Goal: Navigation & Orientation: Understand site structure

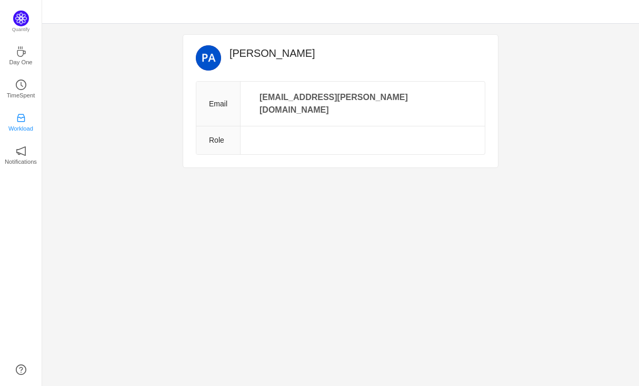
click at [23, 128] on p "Workload" at bounding box center [20, 128] width 25 height 9
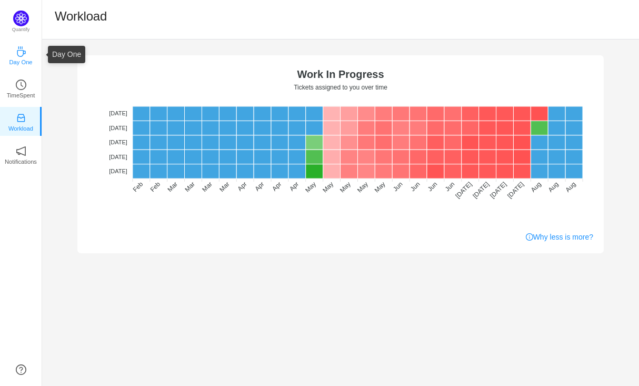
click at [24, 58] on p "Day One" at bounding box center [20, 61] width 23 height 9
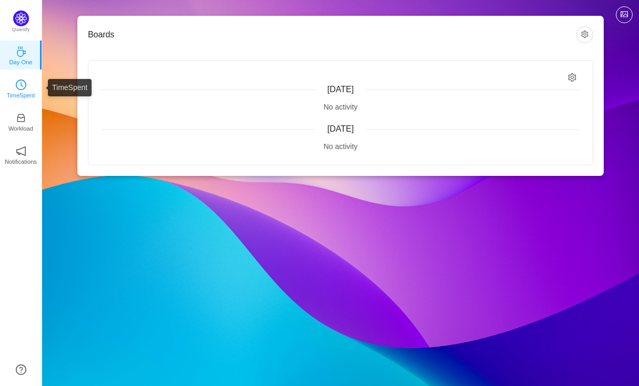
click at [26, 83] on link "TimeSpent" at bounding box center [21, 88] width 11 height 11
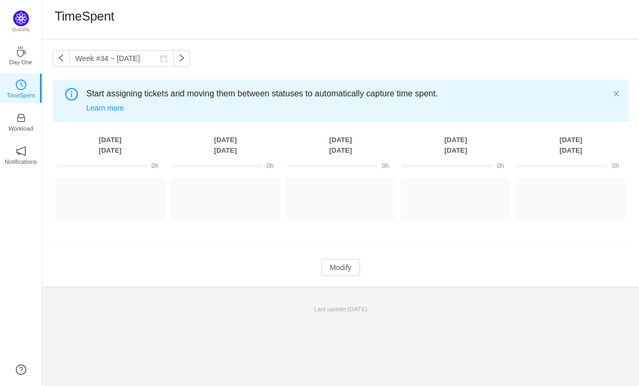
click at [338, 58] on div "Week #34 ~ Aug 19 You have reached free plan limit. Upgrade Start assigning tic…" at bounding box center [340, 162] width 597 height 247
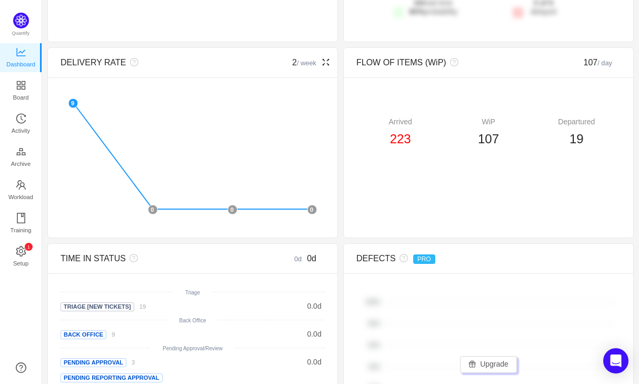
scroll to position [209, 0]
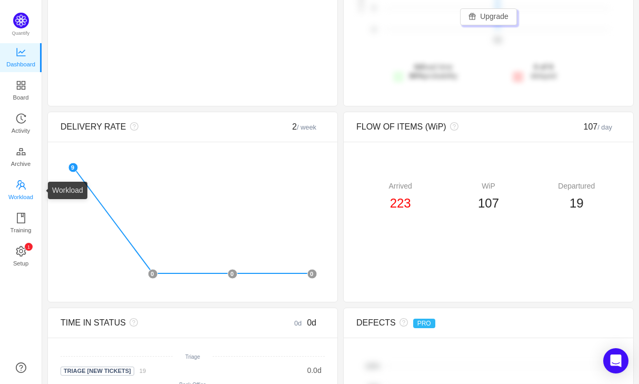
click at [26, 186] on span "Workload" at bounding box center [20, 196] width 25 height 21
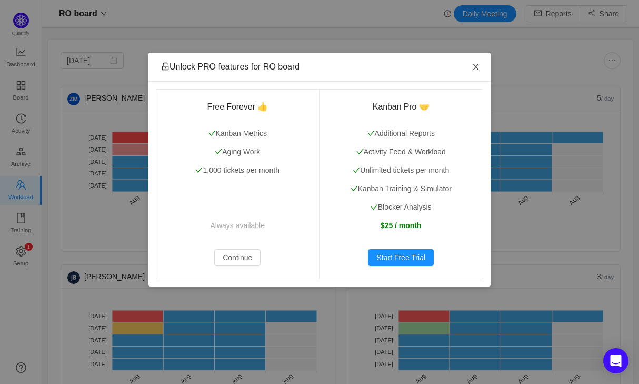
click at [480, 63] on icon "icon: close" at bounding box center [476, 67] width 8 height 8
click at [481, 57] on span "Close" at bounding box center [475, 67] width 29 height 29
click at [471, 67] on span "Close" at bounding box center [475, 67] width 29 height 29
click at [475, 70] on icon "icon: close" at bounding box center [476, 67] width 8 height 8
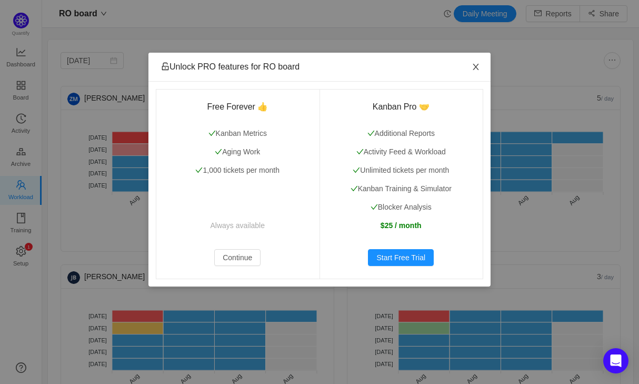
click at [480, 72] on span "Close" at bounding box center [475, 67] width 29 height 29
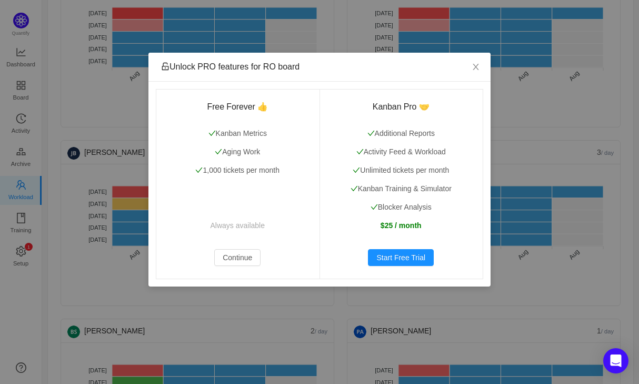
scroll to position [158, 0]
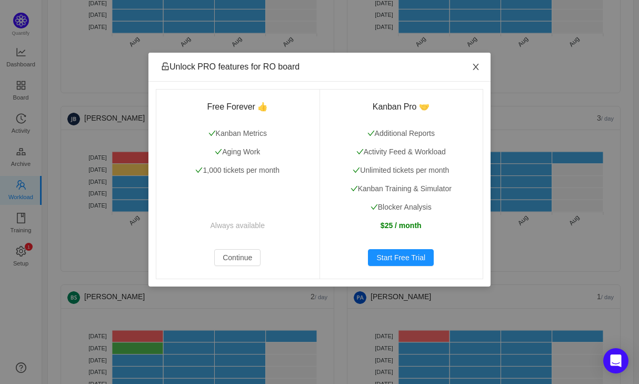
click at [478, 68] on icon "icon: close" at bounding box center [476, 67] width 6 height 6
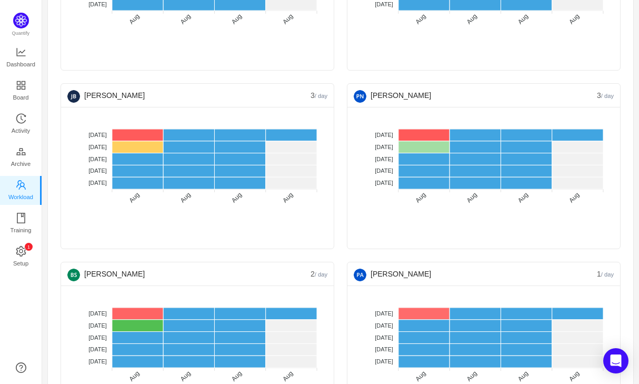
scroll to position [183, 0]
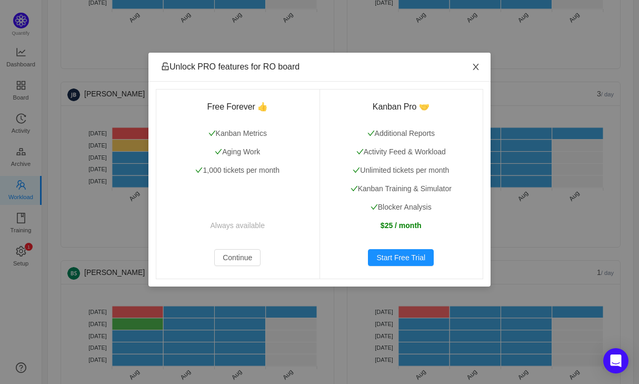
click at [475, 64] on icon "icon: close" at bounding box center [476, 67] width 8 height 8
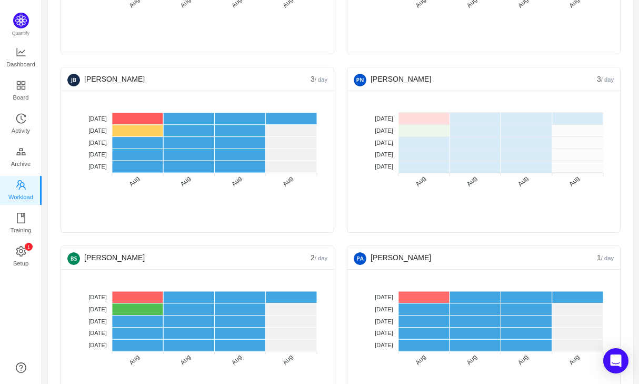
scroll to position [200, 0]
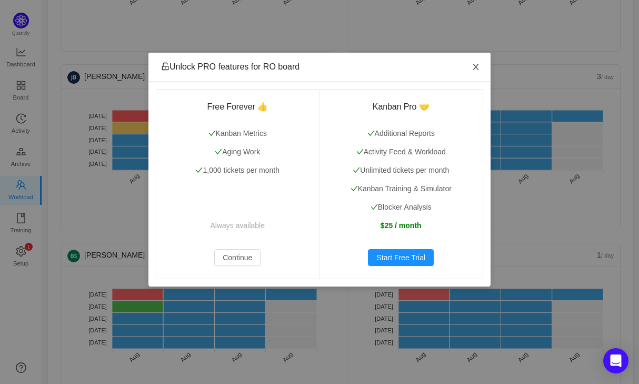
click at [481, 67] on span "Close" at bounding box center [475, 67] width 29 height 29
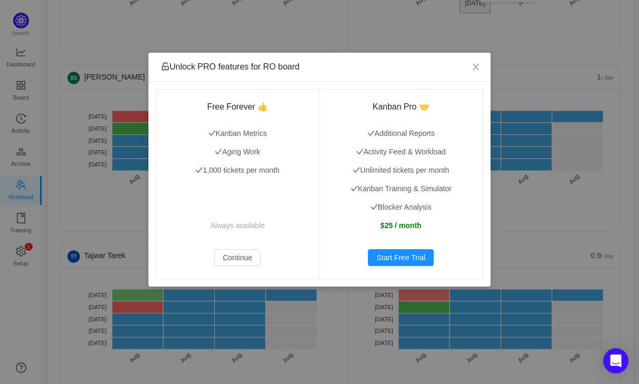
scroll to position [380, 0]
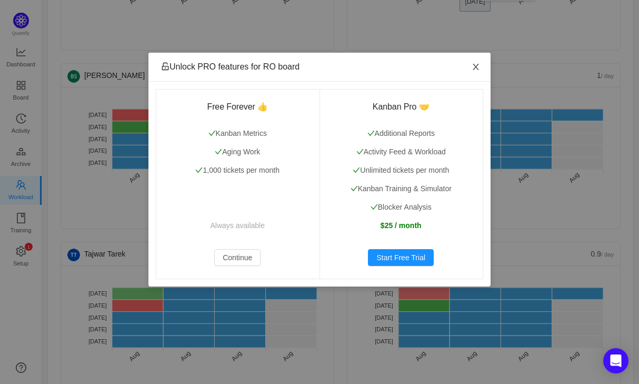
click at [476, 64] on icon "icon: close" at bounding box center [476, 67] width 8 height 8
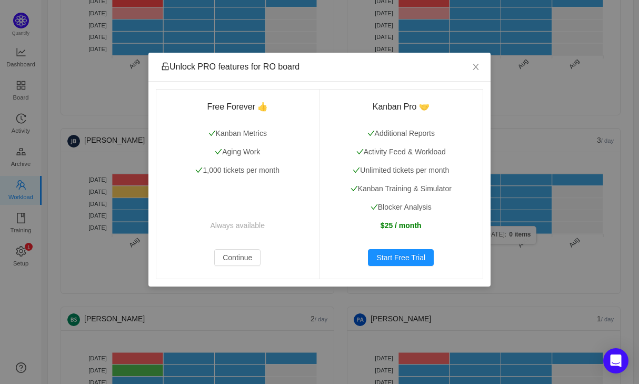
scroll to position [134, 0]
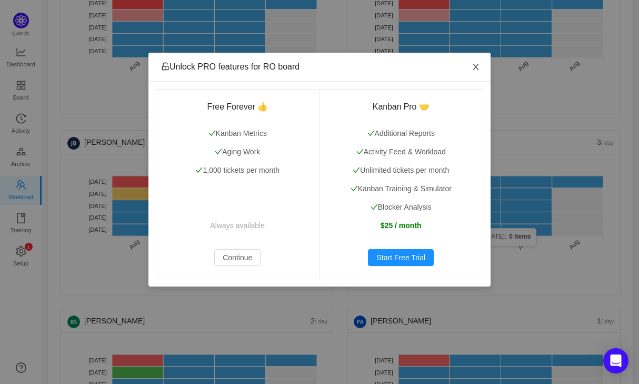
click at [475, 62] on span "Close" at bounding box center [475, 67] width 29 height 29
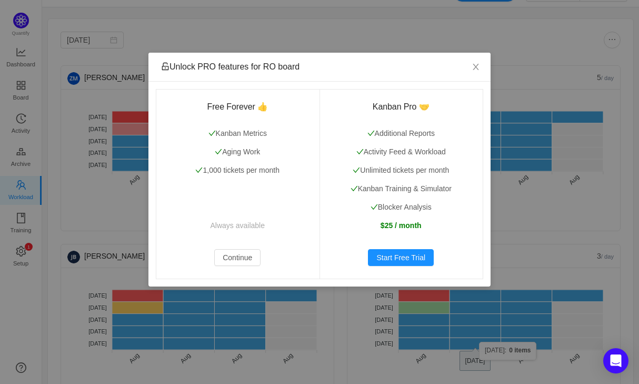
scroll to position [0, 0]
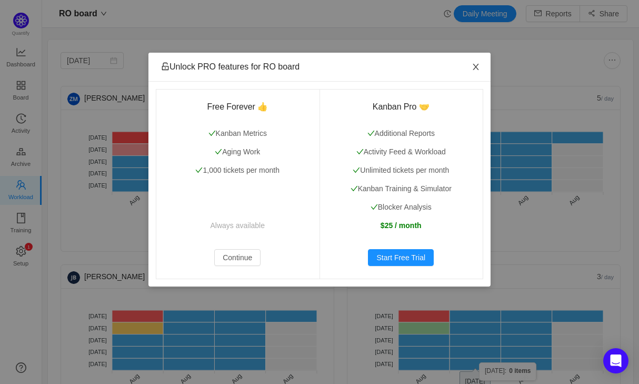
click at [487, 70] on span "Close" at bounding box center [475, 67] width 29 height 29
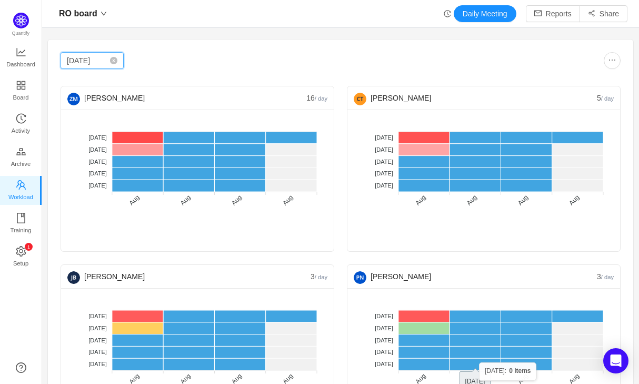
click at [121, 66] on input "[DATE]" at bounding box center [92, 60] width 63 height 17
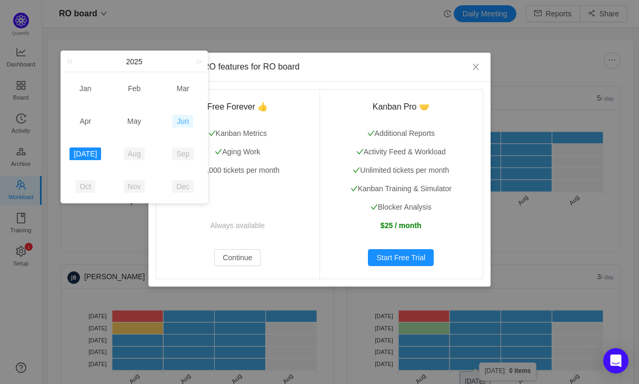
click at [189, 120] on link "Jun" at bounding box center [183, 121] width 21 height 13
type input "[DATE]"
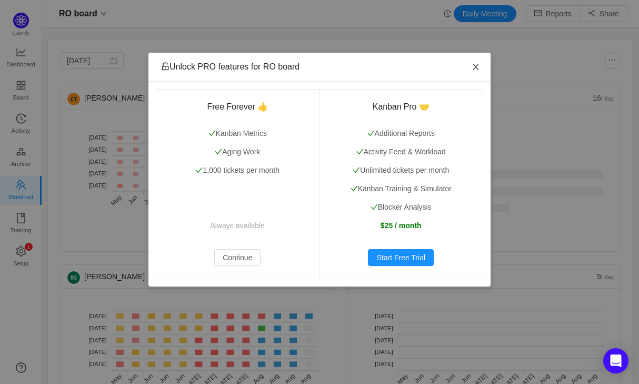
click at [478, 69] on icon "icon: close" at bounding box center [476, 67] width 6 height 6
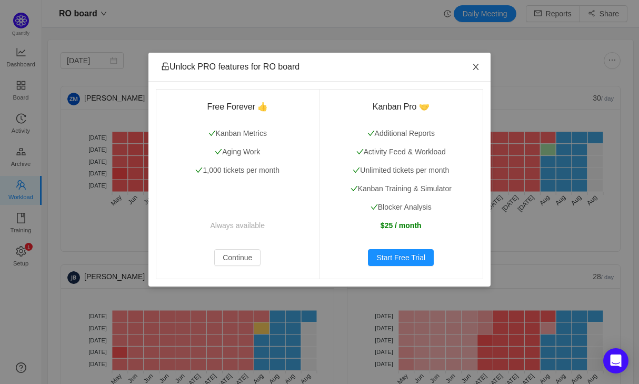
click at [478, 69] on icon "icon: close" at bounding box center [476, 67] width 6 height 6
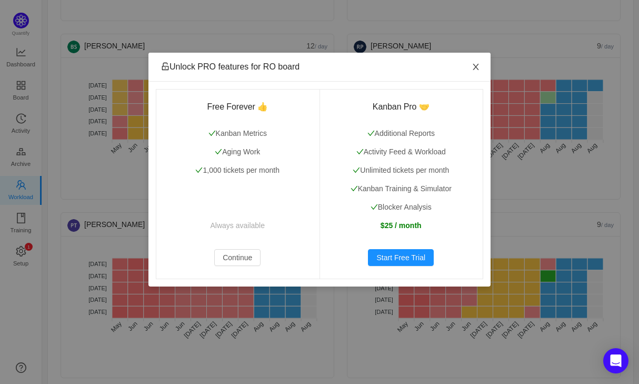
scroll to position [435, 0]
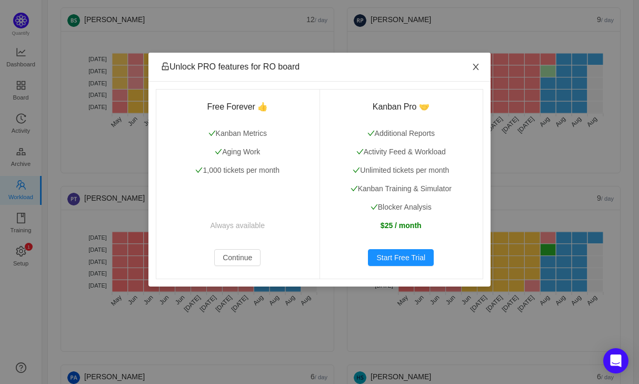
click at [478, 69] on icon "icon: close" at bounding box center [476, 67] width 6 height 6
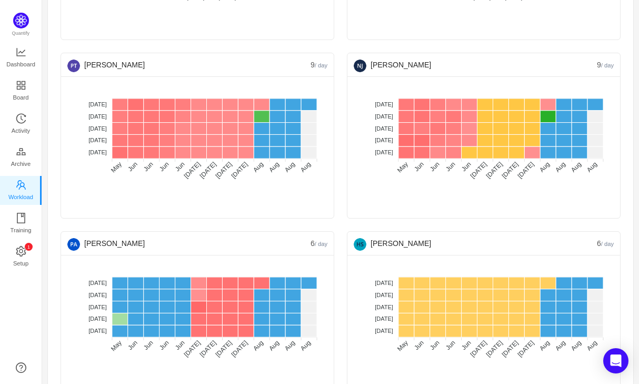
scroll to position [575, 0]
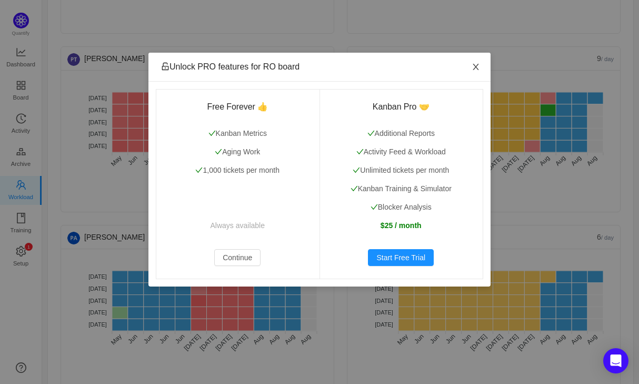
click at [481, 67] on span "Close" at bounding box center [475, 67] width 29 height 29
click at [478, 65] on icon "icon: close" at bounding box center [476, 67] width 8 height 8
click at [477, 64] on icon "icon: close" at bounding box center [476, 67] width 8 height 8
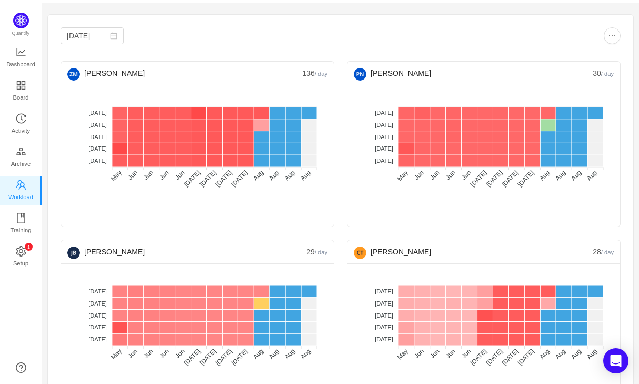
scroll to position [0, 0]
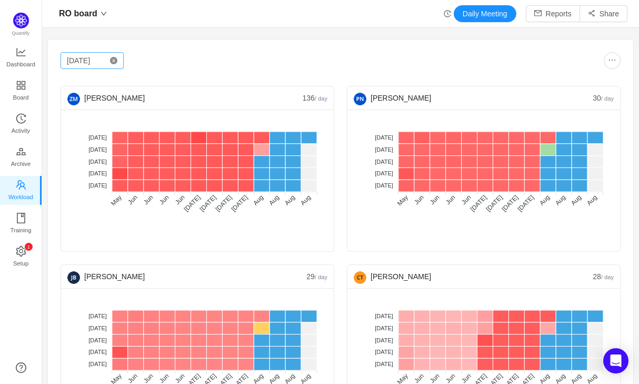
click at [110, 58] on icon "icon: close-circle" at bounding box center [113, 60] width 7 height 7
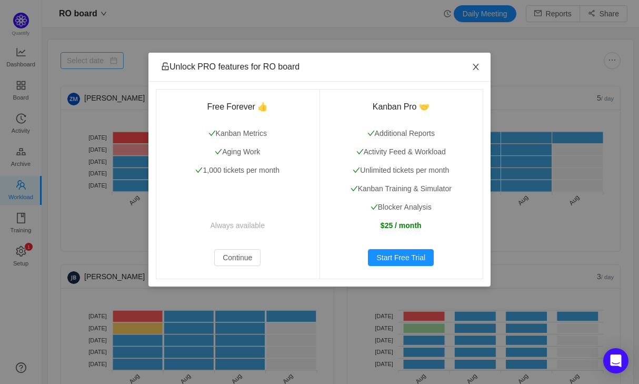
click at [481, 63] on span "Close" at bounding box center [475, 67] width 29 height 29
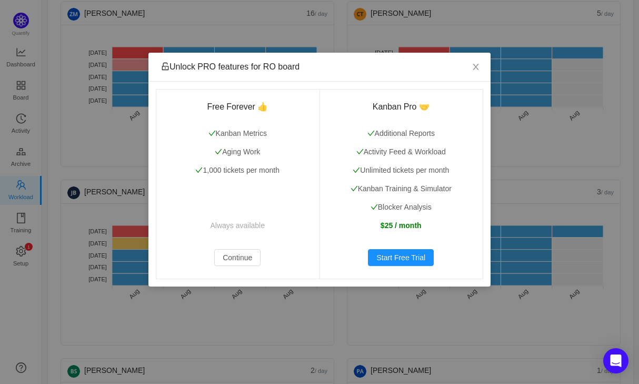
scroll to position [107, 0]
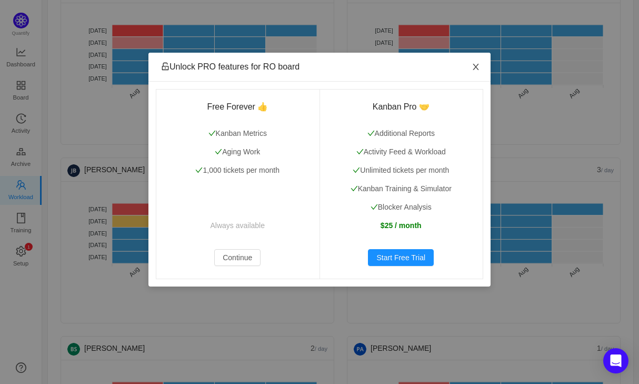
click at [486, 68] on span "Close" at bounding box center [475, 67] width 29 height 29
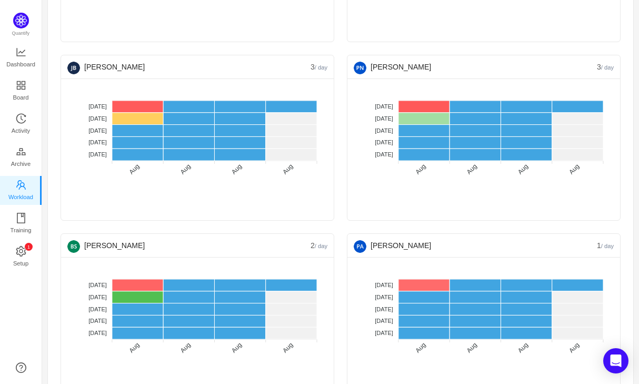
scroll to position [211, 0]
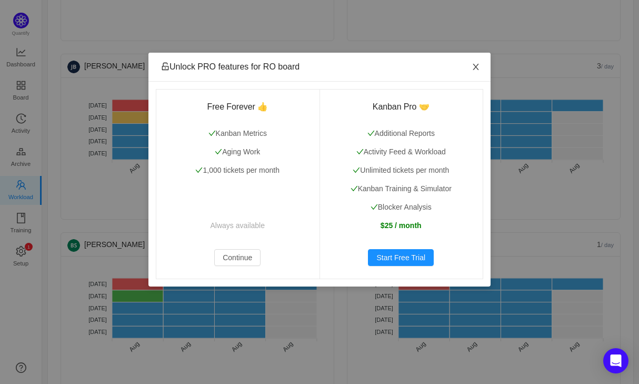
click at [477, 68] on icon "icon: close" at bounding box center [476, 67] width 8 height 8
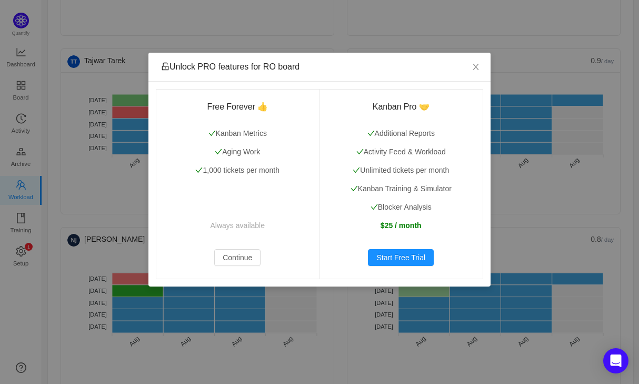
scroll to position [576, 0]
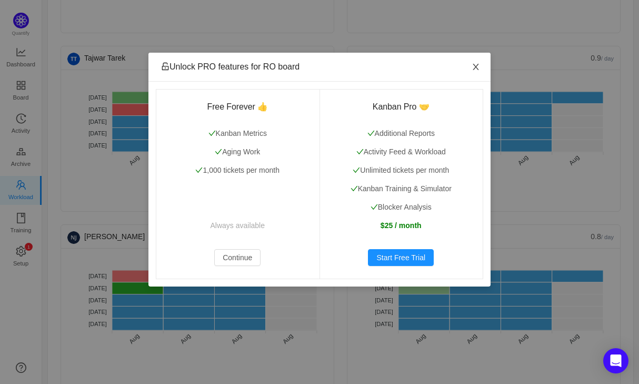
click at [475, 63] on icon "icon: close" at bounding box center [476, 67] width 8 height 8
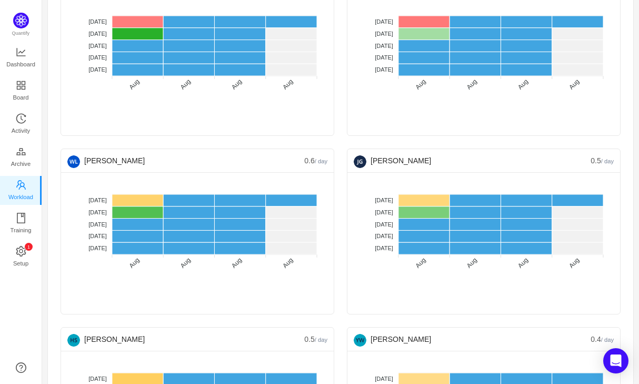
scroll to position [855, 0]
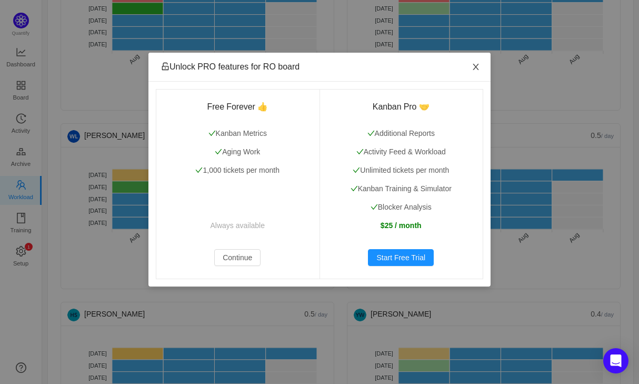
click at [478, 68] on icon "icon: close" at bounding box center [476, 67] width 8 height 8
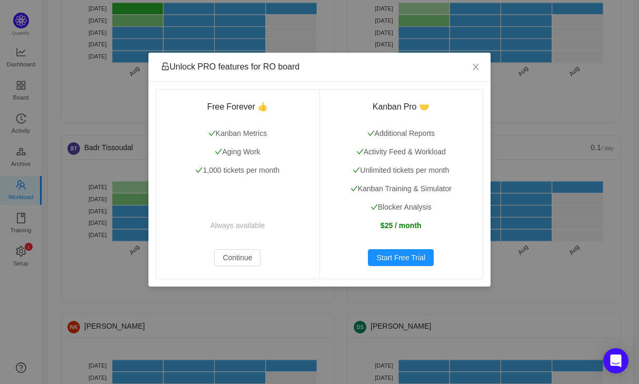
scroll to position [1390, 0]
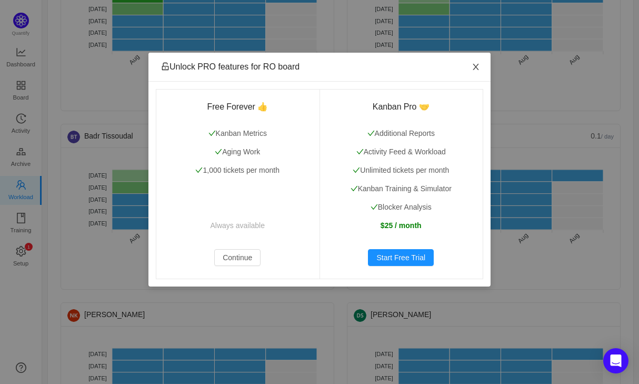
click at [476, 67] on icon "icon: close" at bounding box center [476, 67] width 6 height 6
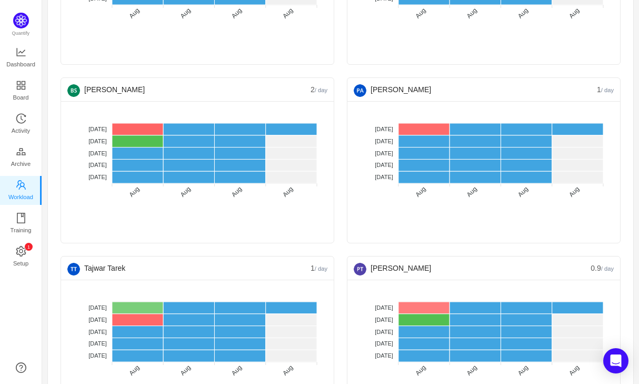
scroll to position [0, 0]
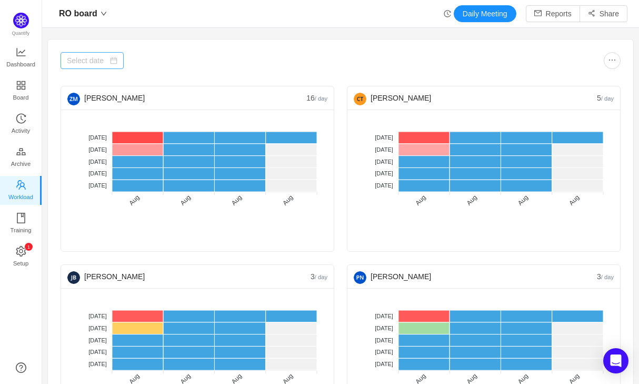
click at [111, 62] on icon "icon: calendar" at bounding box center [113, 60] width 7 height 7
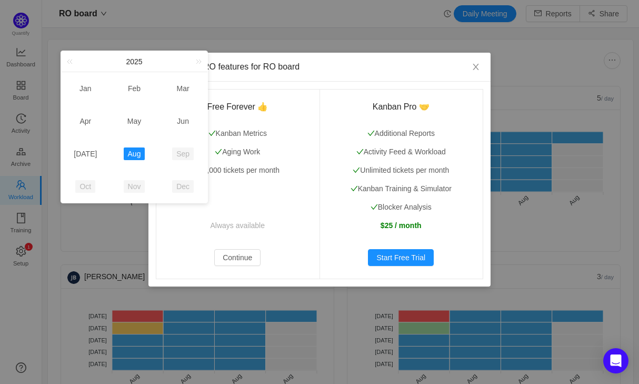
click at [233, 26] on div "Unlock PRO features for RO board Free Forever 👍 Kanban Metrics Aging Work 1,000…" at bounding box center [319, 192] width 639 height 384
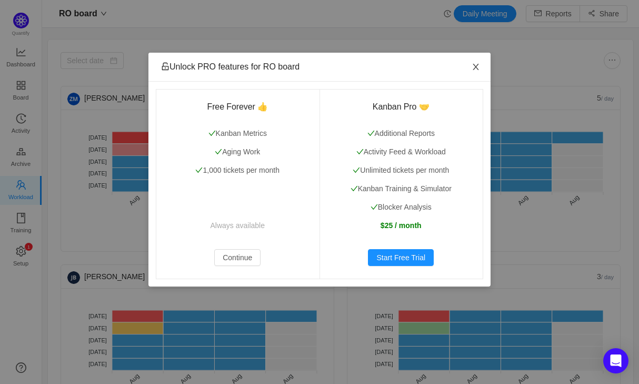
click at [477, 66] on icon "icon: close" at bounding box center [476, 67] width 6 height 6
click at [25, 229] on div "Unlock PRO features for RO board Free Forever 👍 Kanban Metrics Aging Work 1,000…" at bounding box center [319, 192] width 639 height 384
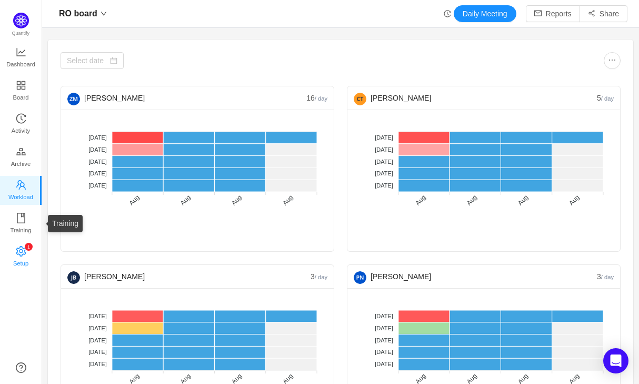
click at [21, 257] on span "Setup" at bounding box center [20, 263] width 15 height 21
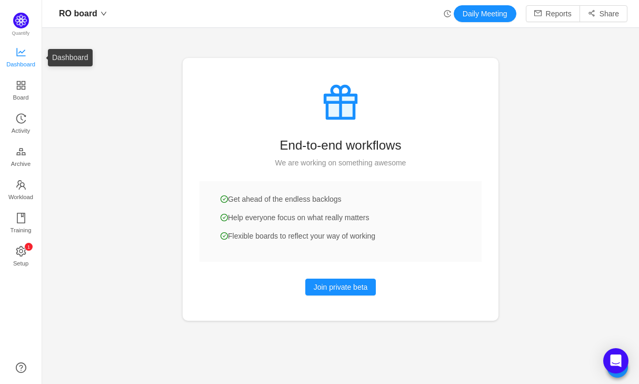
click at [25, 54] on span "Dashboard" at bounding box center [20, 64] width 29 height 21
